Goal: Go to known website: Go to known website

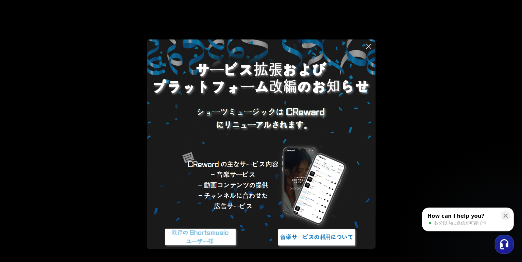
click at [219, 242] on img at bounding box center [200, 237] width 85 height 26
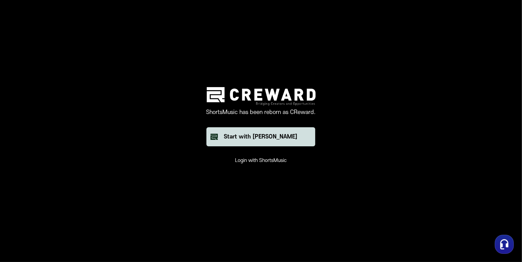
click at [253, 139] on div "Start with [PERSON_NAME]" at bounding box center [260, 137] width 73 height 8
